Goal: Navigation & Orientation: Find specific page/section

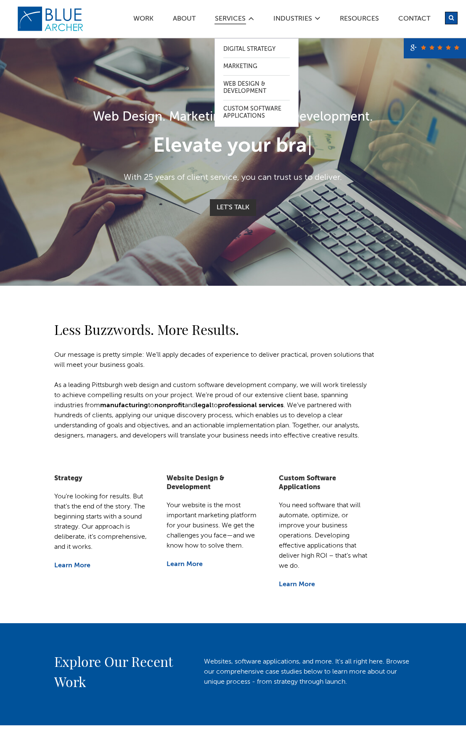
click at [230, 20] on span "SERVICES" at bounding box center [230, 19] width 31 height 7
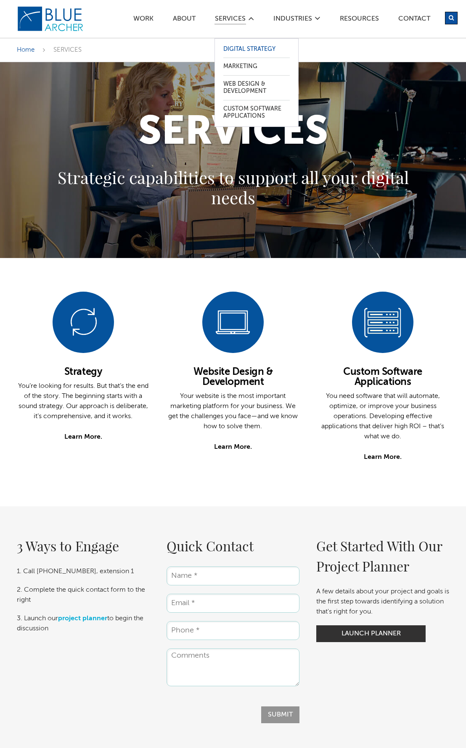
click at [256, 49] on span "Digital Strategy" at bounding box center [249, 49] width 52 height 6
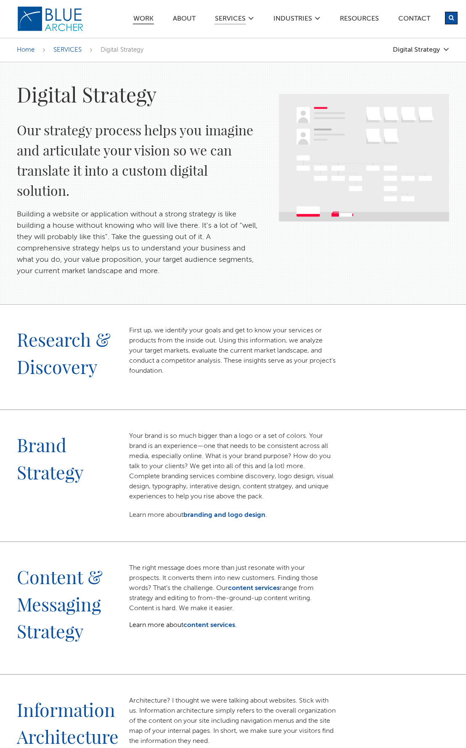
click at [143, 20] on span "Work" at bounding box center [143, 19] width 20 height 7
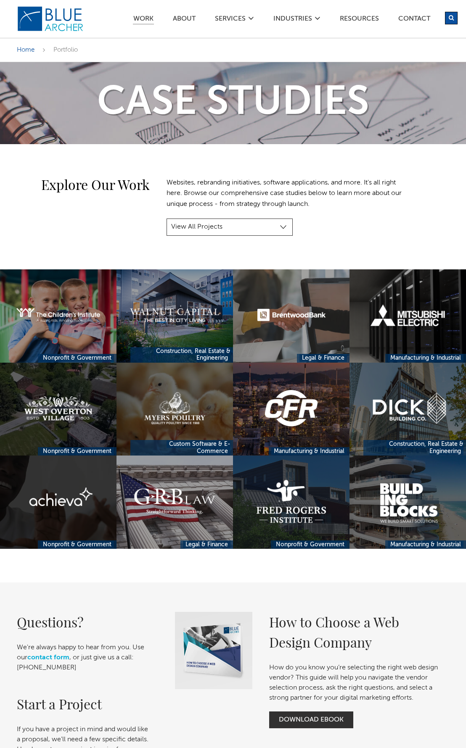
click at [58, 502] on link at bounding box center [58, 502] width 116 height 93
